Goal: Transaction & Acquisition: Register for event/course

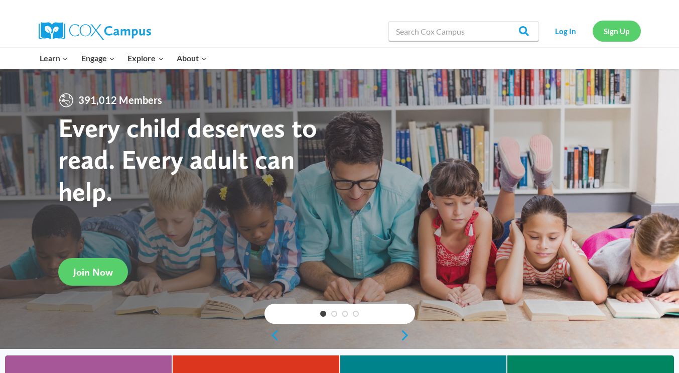
click at [612, 33] on link "Sign Up" at bounding box center [617, 31] width 48 height 21
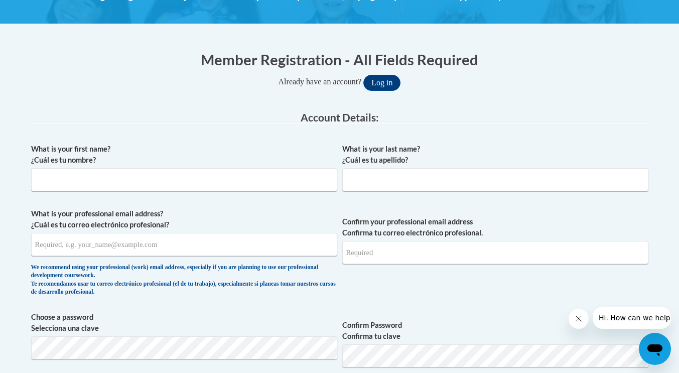
scroll to position [166, 0]
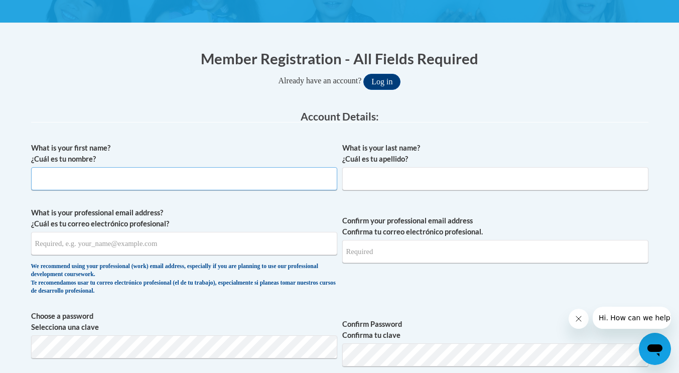
click at [228, 182] on input "What is your first name? ¿Cuál es tu nombre?" at bounding box center [184, 178] width 306 height 23
type input "[PERSON_NAME]"
type input "[EMAIL_ADDRESS][DOMAIN_NAME]"
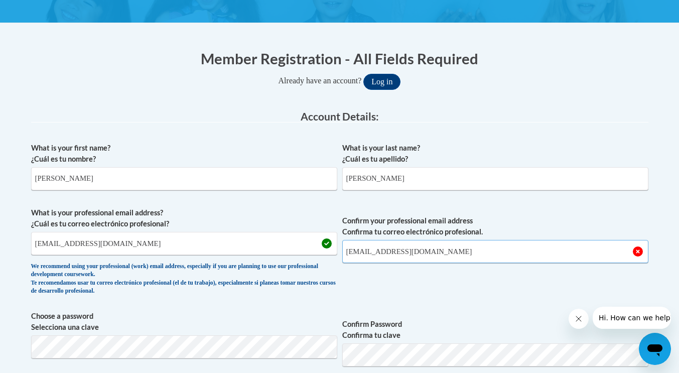
type input "ekwilliams04@gmail.com"
click at [191, 302] on div "What is your first name? ¿Cuál es tu nombre? Erin What is your last name? ¿Cuál…" at bounding box center [339, 366] width 617 height 458
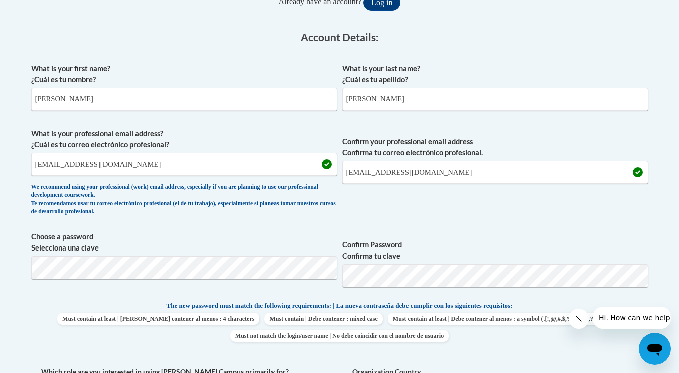
scroll to position [246, 0]
click at [460, 241] on label "Confirm Password Confirma tu clave" at bounding box center [495, 249] width 306 height 22
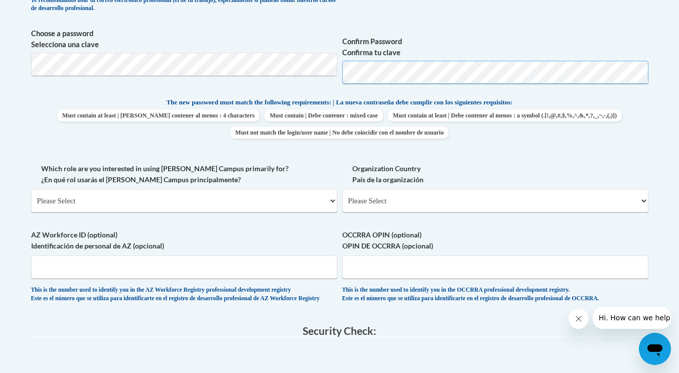
scroll to position [444, 0]
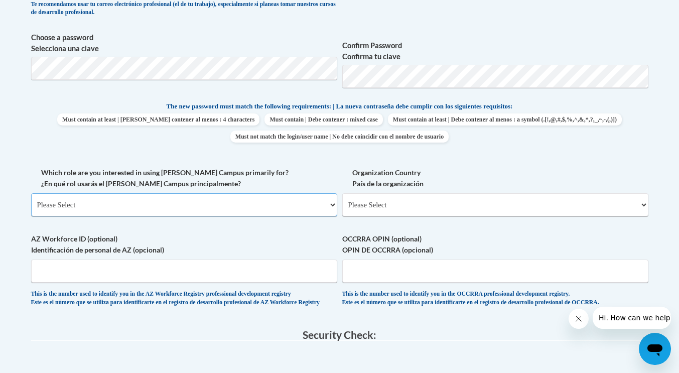
click at [258, 198] on select "Please Select College/University | Colegio/Universidad Community/Nonprofit Part…" at bounding box center [184, 204] width 306 height 23
select select "fbf2d438-af2f-41f8-98f1-81c410e29de3"
click at [31, 193] on select "Please Select College/University | Colegio/Universidad Community/Nonprofit Part…" at bounding box center [184, 204] width 306 height 23
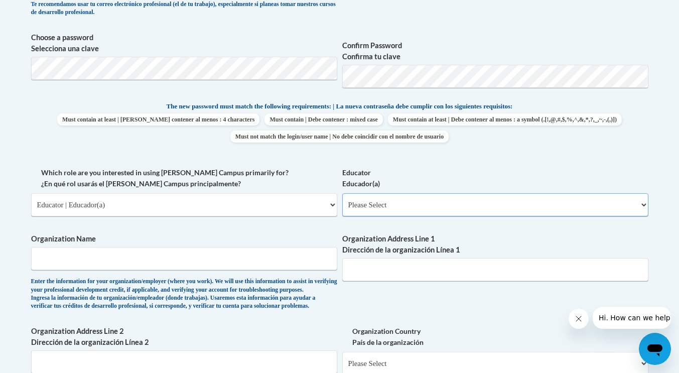
click at [369, 204] on select "Please Select Early Learning/Daycare Teacher/Family Home Care Provider | Maestr…" at bounding box center [495, 204] width 306 height 23
select select "5e2af403-4f2c-4e49-a02f-103e55d7b75b"
click at [342, 193] on select "Please Select Early Learning/Daycare Teacher/Family Home Care Provider | Maestr…" at bounding box center [495, 204] width 306 height 23
click at [273, 270] on span "Organization Name Enter the information for your organization/employer (where y…" at bounding box center [184, 271] width 306 height 77
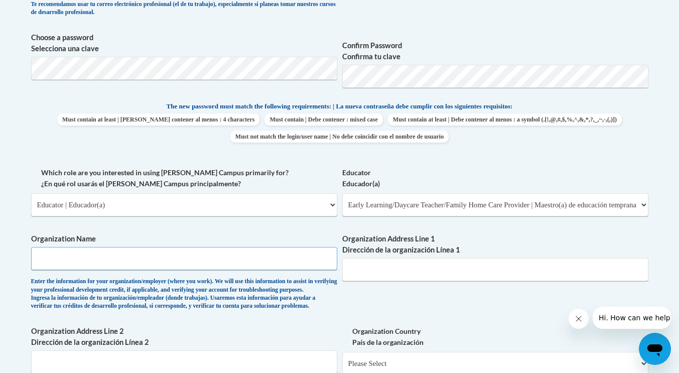
click at [249, 264] on input "Organization Name" at bounding box center [184, 258] width 306 height 23
type input "G"
type input "Broadmoor Baptist Church Weekday Preschool"
type input "1531 Highland Colony Parkway Madison, MS 39110"
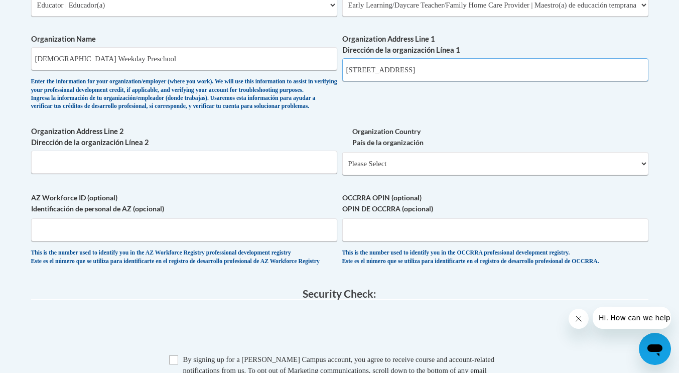
scroll to position [645, 0]
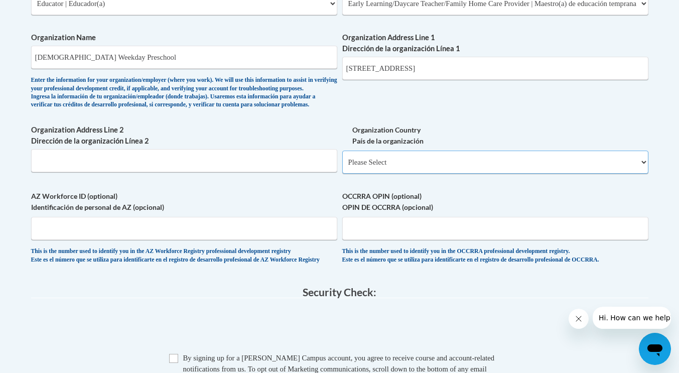
click at [360, 174] on select "Please Select United States | Estados Unidos Outside of the United States | Fue…" at bounding box center [495, 162] width 306 height 23
select select "ad49bcad-a171-4b2e-b99c-48b446064914"
click at [342, 167] on select "Please Select United States | Estados Unidos Outside of the United States | Fue…" at bounding box center [495, 162] width 306 height 23
select select
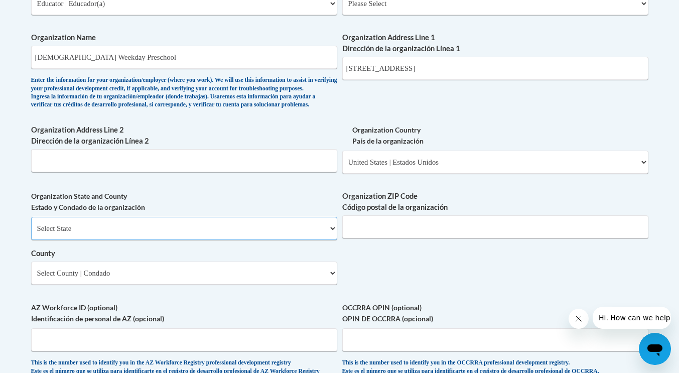
click at [162, 239] on select "Select State Alabama Alaska Arizona Arkansas California Colorado Connecticut De…" at bounding box center [184, 228] width 306 height 23
select select "Mississippi"
click at [31, 233] on select "Select State Alabama Alaska Arizona Arkansas California Colorado Connecticut De…" at bounding box center [184, 228] width 306 height 23
click at [417, 238] on input "Organization ZIP Code Código postal de la organización" at bounding box center [495, 226] width 306 height 23
type input "39110"
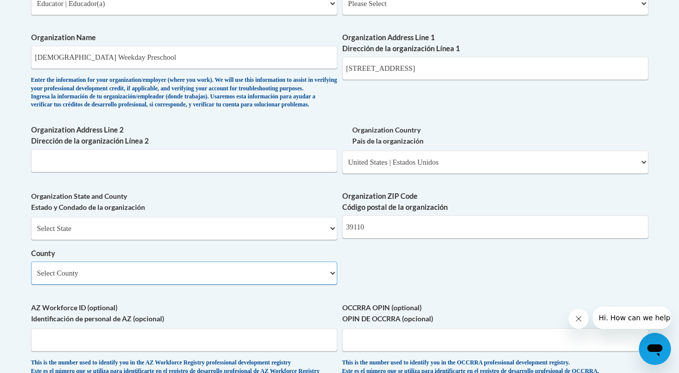
click at [206, 284] on select "Select County Adams Alcorn Amite Attala Benton Bolivar Calhoun Carroll Chickasa…" at bounding box center [184, 272] width 306 height 23
select select "Madison"
click at [31, 278] on select "Select County Adams Alcorn Amite Attala Benton Bolivar Calhoun Carroll Chickasa…" at bounding box center [184, 272] width 306 height 23
click at [133, 260] on div "Select State Alabama Alaska Arizona Arkansas California Colorado Connecticut De…" at bounding box center [184, 251] width 306 height 68
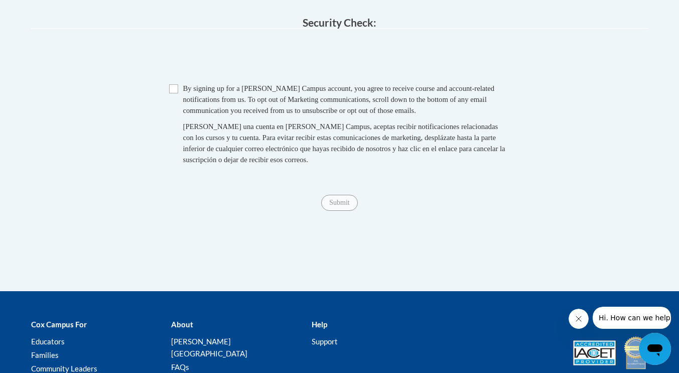
scroll to position [1027, 0]
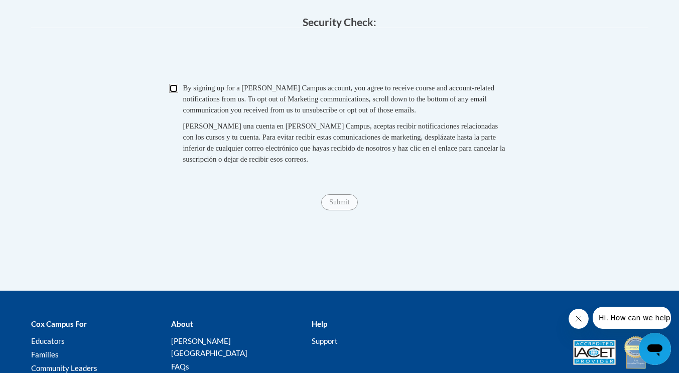
click at [175, 93] on input "Checkbox" at bounding box center [173, 88] width 9 height 9
checkbox input "true"
click at [331, 210] on input "Submit" at bounding box center [339, 202] width 36 height 16
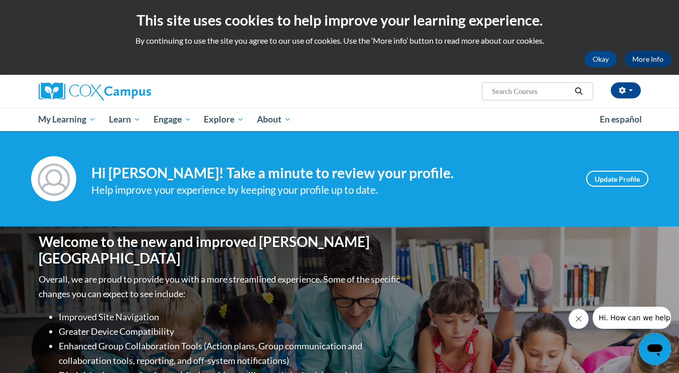
scroll to position [50, 0]
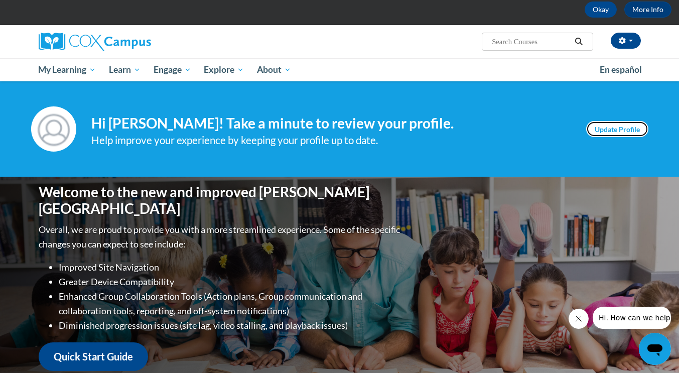
click at [623, 128] on link "Update Profile" at bounding box center [617, 129] width 62 height 16
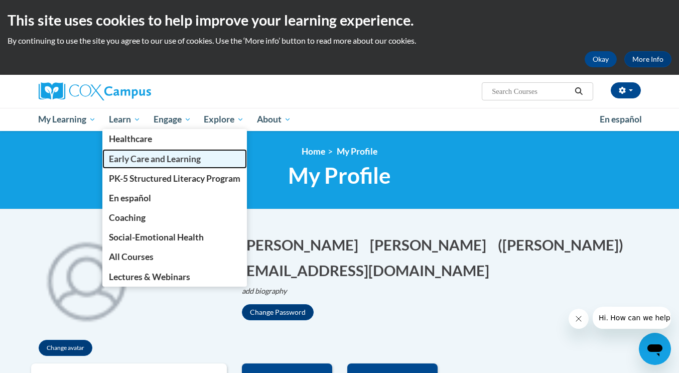
click at [145, 158] on span "Early Care and Learning" at bounding box center [155, 159] width 92 height 11
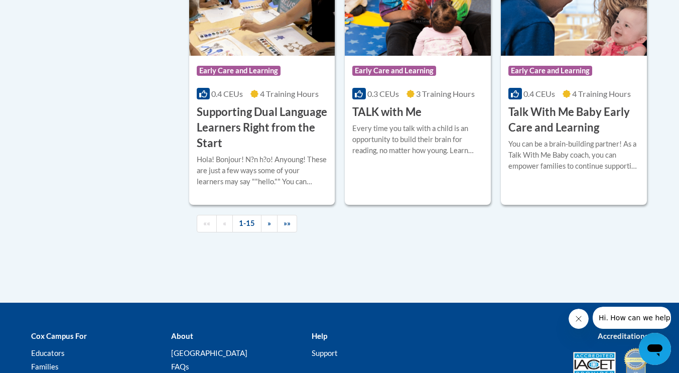
scroll to position [1525, 0]
